Goal: Information Seeking & Learning: Check status

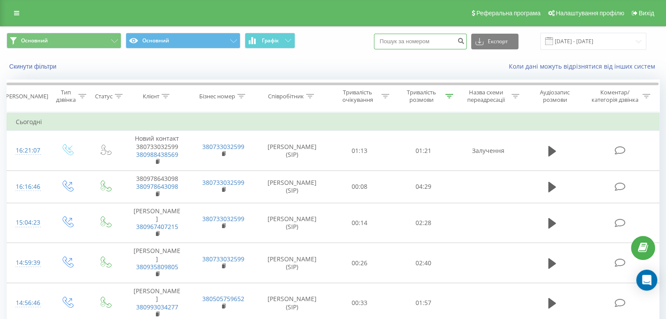
click at [434, 42] on input at bounding box center [420, 42] width 93 height 16
paste input "380978643098"
type input "380978643098"
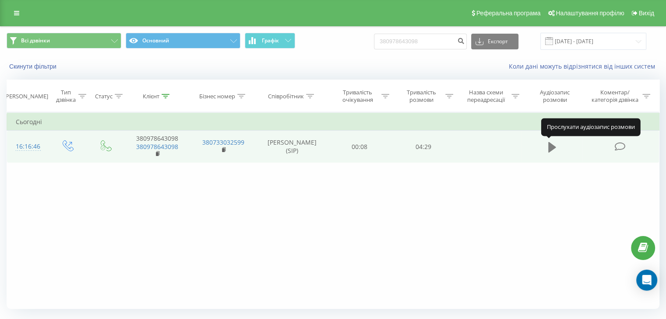
click at [551, 143] on icon at bounding box center [552, 147] width 8 height 12
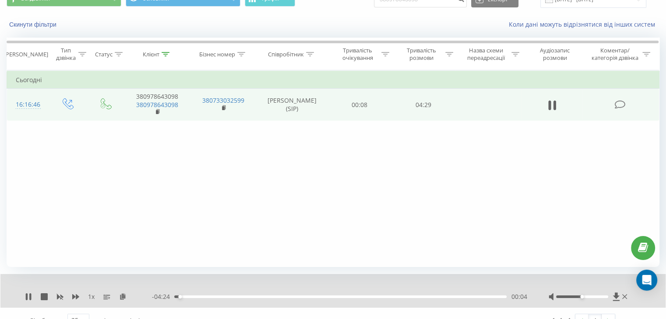
scroll to position [56, 0]
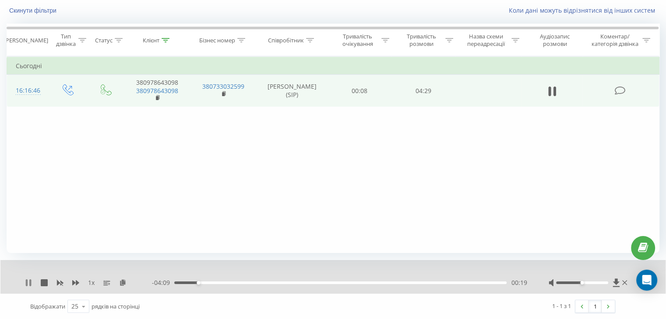
click at [28, 280] on icon at bounding box center [28, 283] width 7 height 7
